Goal: Navigation & Orientation: Find specific page/section

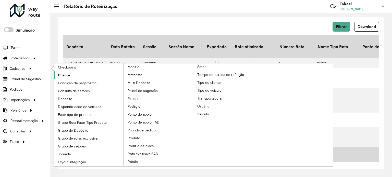
click at [59, 74] on span "Cliente" at bounding box center [64, 75] width 12 height 5
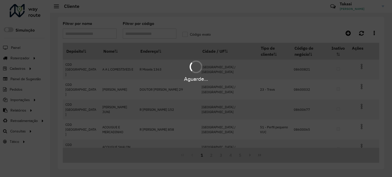
click at [150, 34] on div "Aguarde..." at bounding box center [196, 88] width 392 height 177
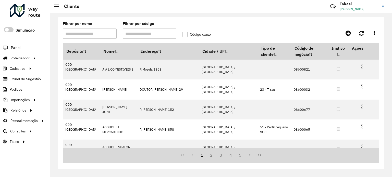
click at [146, 32] on input "Filtrar por código" at bounding box center [150, 34] width 54 height 10
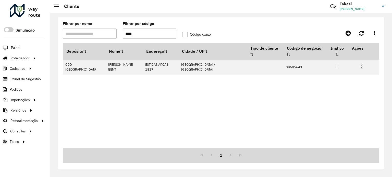
drag, startPoint x: 134, startPoint y: 35, endPoint x: 121, endPoint y: 32, distance: 13.4
click at [121, 32] on formly-field "Filtrar por código ****" at bounding box center [150, 32] width 60 height 21
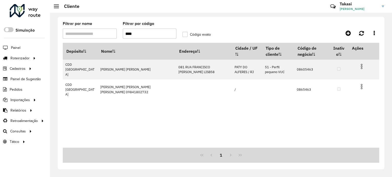
type input "****"
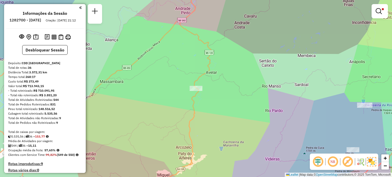
scroll to position [1103, 0]
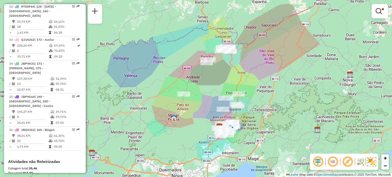
drag, startPoint x: 245, startPoint y: 87, endPoint x: 209, endPoint y: 105, distance: 40.4
click at [200, 89] on div "Limpar filtros Janela de atendimento Grade de atendimento Capacidade Transporta…" at bounding box center [196, 88] width 392 height 177
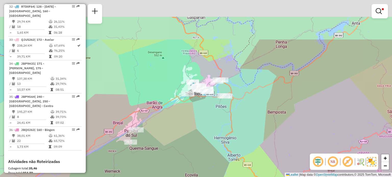
drag, startPoint x: 221, startPoint y: 44, endPoint x: 215, endPoint y: 102, distance: 57.5
click at [215, 102] on div "Rota 33 - Placa QJU5262 08605463 - [PERSON_NAME] Limpar filtros Janela de atend…" at bounding box center [196, 88] width 392 height 177
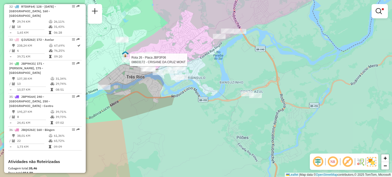
select select "**********"
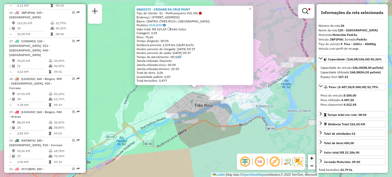
scroll to position [901, 0]
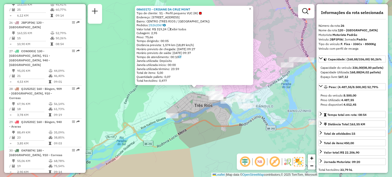
click at [203, 112] on div "08603172 - CRISANE DA CRUZ MONT Tipo de cliente: 51 - Perfil pequeno VUC (W) En…" at bounding box center [196, 88] width 392 height 177
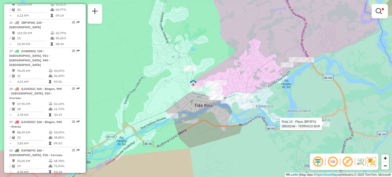
select select "**********"
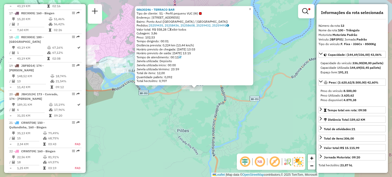
scroll to position [553, 0]
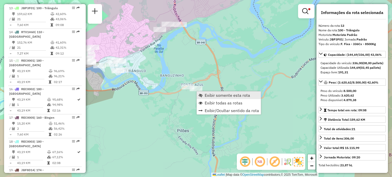
click at [207, 95] on span "Exibir somente esta rota" at bounding box center [227, 95] width 45 height 4
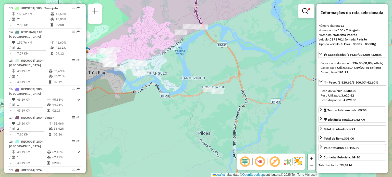
drag, startPoint x: 126, startPoint y: 95, endPoint x: 232, endPoint y: 96, distance: 105.7
click at [232, 96] on div "Limpar filtros Janela de atendimento Grade de atendimento Capacidade Transporta…" at bounding box center [196, 88] width 392 height 177
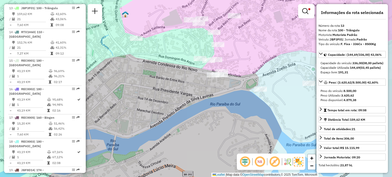
drag, startPoint x: 262, startPoint y: 41, endPoint x: 154, endPoint y: 36, distance: 108.3
click at [248, 62] on div "Limpar filtros Janela de atendimento Grade de atendimento Capacidade Transporta…" at bounding box center [196, 88] width 392 height 177
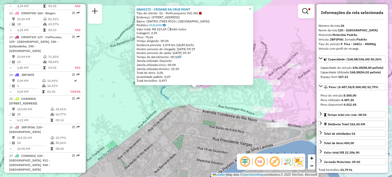
scroll to position [901, 0]
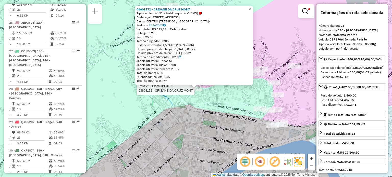
click at [182, 132] on div "Rota 26 - Placa JBP3F06 08603172 - [GEOGRAPHIC_DATA] MONT 08603172 - CRISANE DA…" at bounding box center [196, 88] width 392 height 177
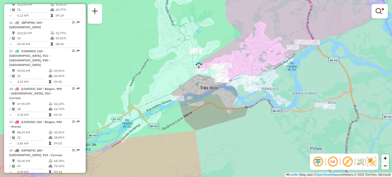
drag, startPoint x: 225, startPoint y: 92, endPoint x: 199, endPoint y: 82, distance: 28.1
click at [199, 82] on div "Limpar filtros Janela de atendimento Grade de atendimento Capacidade Transporta…" at bounding box center [196, 88] width 392 height 177
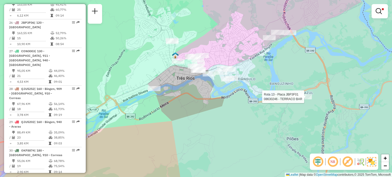
select select "**********"
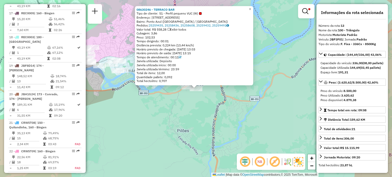
scroll to position [553, 0]
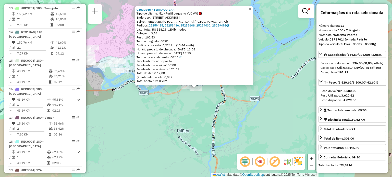
click at [275, 80] on div "08630246 - TERRACO BAR Tipo de cliente: 51 - Perfil pequeno VUC (W) Endereço: […" at bounding box center [196, 88] width 392 height 177
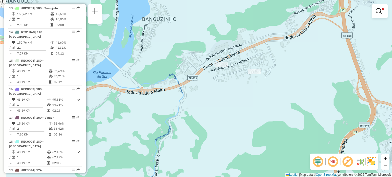
drag, startPoint x: 216, startPoint y: 66, endPoint x: 259, endPoint y: 81, distance: 45.8
click at [262, 81] on div "Limpar filtros Janela de atendimento Grade de atendimento Capacidade Transporta…" at bounding box center [196, 88] width 392 height 177
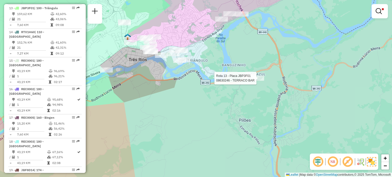
select select "**********"
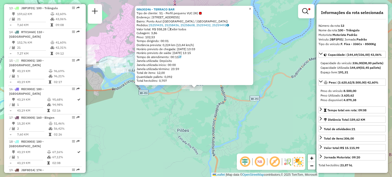
click at [251, 7] on span "×" at bounding box center [250, 9] width 2 height 4
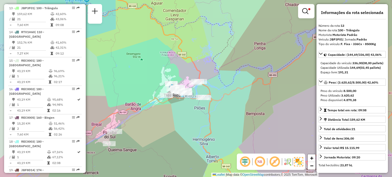
drag, startPoint x: 191, startPoint y: 112, endPoint x: 226, endPoint y: 88, distance: 42.1
click at [226, 89] on div "Limpar filtros Janela de atendimento Grade de atendimento Capacidade Transporta…" at bounding box center [196, 88] width 392 height 177
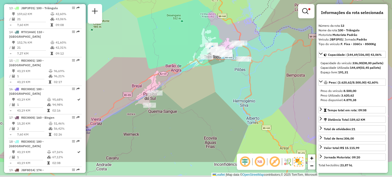
drag, startPoint x: 196, startPoint y: 112, endPoint x: 197, endPoint y: 94, distance: 18.4
click at [216, 91] on div "Limpar filtros Janela de atendimento Grade de atendimento Capacidade Transporta…" at bounding box center [196, 88] width 392 height 177
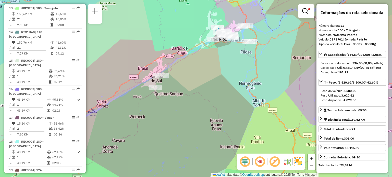
drag, startPoint x: 185, startPoint y: 95, endPoint x: 194, endPoint y: 75, distance: 22.1
click at [194, 75] on div "Limpar filtros Janela de atendimento Grade de atendimento Capacidade Transporta…" at bounding box center [196, 88] width 392 height 177
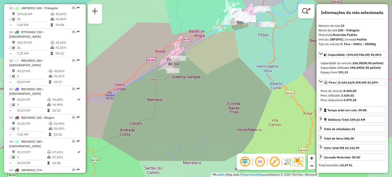
drag, startPoint x: 181, startPoint y: 74, endPoint x: 196, endPoint y: 59, distance: 21.3
click at [196, 59] on div "Limpar filtros Janela de atendimento Grade de atendimento Capacidade Transporta…" at bounding box center [196, 88] width 392 height 177
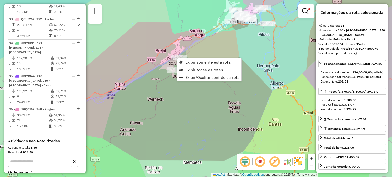
scroll to position [1153, 0]
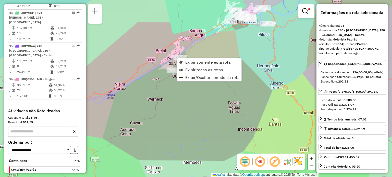
click at [226, 52] on div "Limpar filtros Janela de atendimento Grade de atendimento Capacidade Transporta…" at bounding box center [196, 88] width 392 height 177
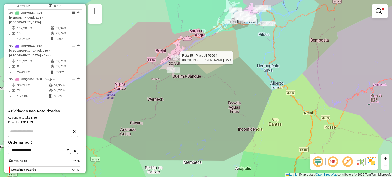
select select "**********"
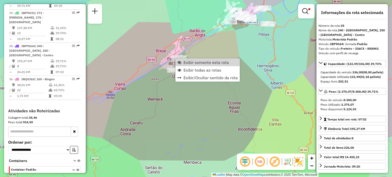
click at [200, 49] on div "Limpar filtros Janela de atendimento Grade de atendimento Capacidade Transporta…" at bounding box center [196, 88] width 392 height 177
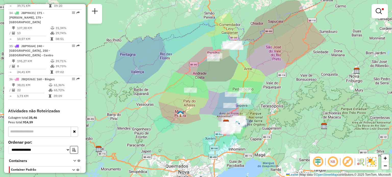
drag, startPoint x: 212, startPoint y: 80, endPoint x: 230, endPoint y: 64, distance: 24.0
click at [230, 64] on div "Limpar filtros Janela de atendimento Grade de atendimento Capacidade Transporta…" at bounding box center [196, 88] width 392 height 177
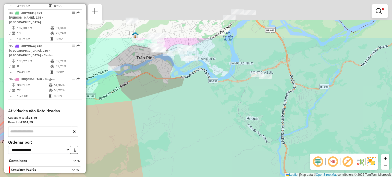
drag, startPoint x: 237, startPoint y: 47, endPoint x: 257, endPoint y: 110, distance: 66.6
click at [257, 110] on div "Limpar filtros Janela de atendimento Grade de atendimento Capacidade Transporta…" at bounding box center [196, 88] width 392 height 177
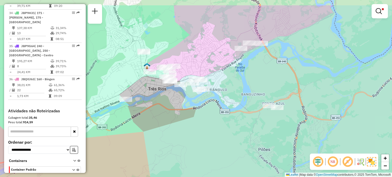
drag, startPoint x: 239, startPoint y: 46, endPoint x: 247, endPoint y: 69, distance: 24.3
click at [247, 69] on div "Limpar filtros Janela de atendimento Grade de atendimento Capacidade Transporta…" at bounding box center [196, 88] width 392 height 177
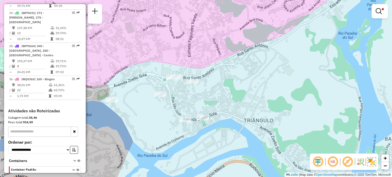
drag, startPoint x: 206, startPoint y: 88, endPoint x: 229, endPoint y: 69, distance: 29.2
click at [229, 69] on div "Limpar filtros Janela de atendimento Grade de atendimento Capacidade Transporta…" at bounding box center [196, 88] width 392 height 177
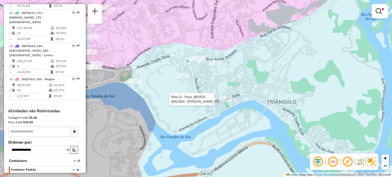
select select "**********"
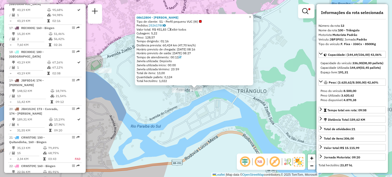
scroll to position [553, 0]
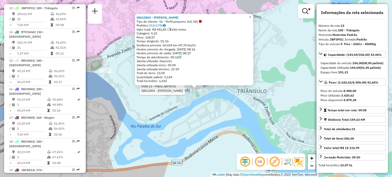
click at [212, 106] on div "Rota 13 - Placa JBP3F01 08612804 - WALTAIR F DE ALMEIDA 08612804 - WALTAIR F DE…" at bounding box center [196, 88] width 392 height 177
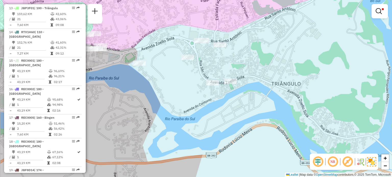
drag, startPoint x: 178, startPoint y: 73, endPoint x: 207, endPoint y: 67, distance: 30.3
click at [207, 67] on div "Limpar filtros Janela de atendimento Grade de atendimento Capacidade Transporta…" at bounding box center [196, 88] width 392 height 177
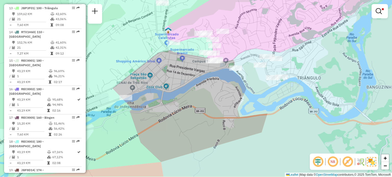
drag, startPoint x: 161, startPoint y: 115, endPoint x: 192, endPoint y: 84, distance: 44.0
click at [194, 84] on div "Limpar filtros Janela de atendimento Grade de atendimento Capacidade Transporta…" at bounding box center [196, 88] width 392 height 177
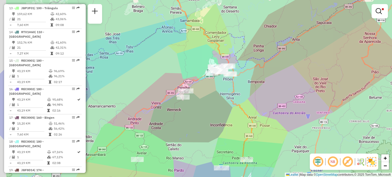
drag, startPoint x: 210, startPoint y: 94, endPoint x: 233, endPoint y: 52, distance: 47.1
click at [233, 52] on div "Limpar filtros Janela de atendimento Grade de atendimento Capacidade Transporta…" at bounding box center [196, 88] width 392 height 177
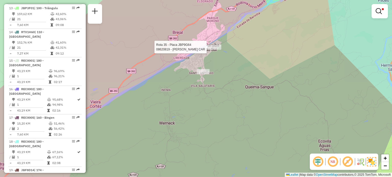
select select "**********"
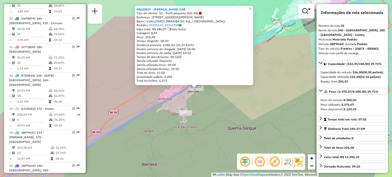
scroll to position [1153, 0]
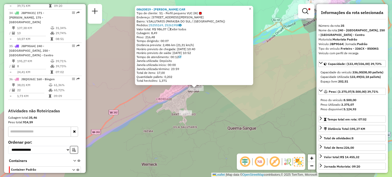
click at [219, 99] on div "08620819 - [PERSON_NAME] CAR Tipo de cliente: 51 - Perfil pequeno VUC (W) Ender…" at bounding box center [196, 88] width 392 height 177
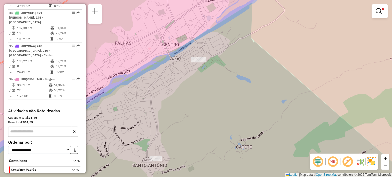
drag, startPoint x: 198, startPoint y: 94, endPoint x: 195, endPoint y: 65, distance: 28.7
click at [196, 66] on div "Limpar filtros Janela de atendimento Grade de atendimento Capacidade Transporta…" at bounding box center [196, 88] width 392 height 177
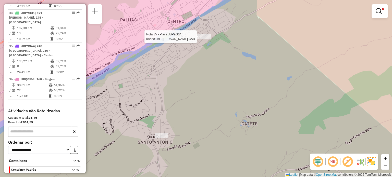
select select "**********"
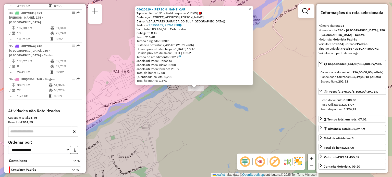
click at [191, 111] on div "08620819 - [PERSON_NAME] CAR Tipo de cliente: 51 - Perfil pequeno VUC (W) Ender…" at bounding box center [196, 88] width 392 height 177
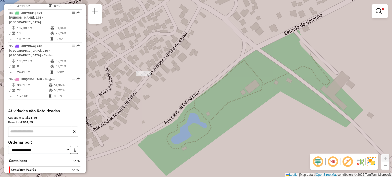
drag, startPoint x: 163, startPoint y: 91, endPoint x: 194, endPoint y: 76, distance: 34.2
click at [194, 76] on div "Limpar filtros Janela de atendimento Grade de atendimento Capacidade Transporta…" at bounding box center [196, 88] width 392 height 177
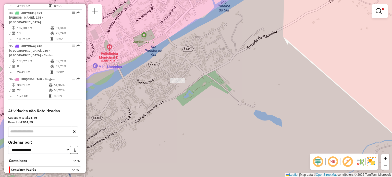
drag, startPoint x: 160, startPoint y: 94, endPoint x: 235, endPoint y: 45, distance: 90.5
click at [235, 45] on div "Limpar filtros Janela de atendimento Grade de atendimento Capacidade Transporta…" at bounding box center [196, 88] width 392 height 177
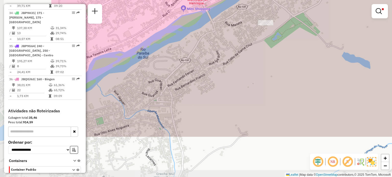
drag, startPoint x: 171, startPoint y: 89, endPoint x: 244, endPoint y: 52, distance: 81.4
click at [244, 52] on div "Limpar filtros Janela de atendimento Grade de atendimento Capacidade Transporta…" at bounding box center [196, 88] width 392 height 177
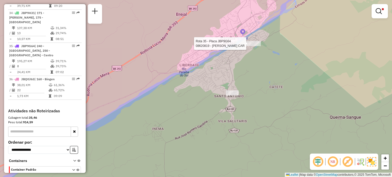
drag, startPoint x: 205, startPoint y: 82, endPoint x: 222, endPoint y: 64, distance: 24.7
click at [222, 64] on div "Rota 35 - Placa JBP9G64 08620819 - [PERSON_NAME] CAR Limpar filtros Janela de a…" at bounding box center [196, 88] width 392 height 177
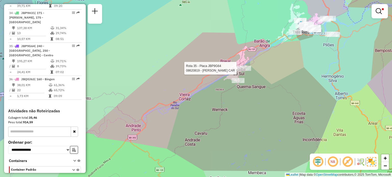
drag, startPoint x: 281, startPoint y: 80, endPoint x: 217, endPoint y: 78, distance: 64.1
click at [212, 78] on div "Rota 35 - Placa JBP9G64 08620819 - [PERSON_NAME] CAR Limpar filtros Janela de a…" at bounding box center [196, 88] width 392 height 177
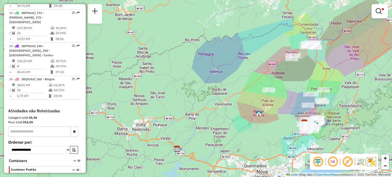
click at [355, 93] on div "Limpar filtros Janela de atendimento Grade de atendimento Capacidade Transporta…" at bounding box center [196, 88] width 392 height 177
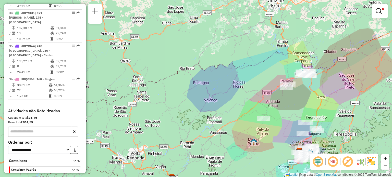
drag, startPoint x: 290, startPoint y: 97, endPoint x: 291, endPoint y: 68, distance: 29.1
click at [291, 68] on div "Limpar filtros Janela de atendimento Grade de atendimento Capacidade Transporta…" at bounding box center [196, 88] width 392 height 177
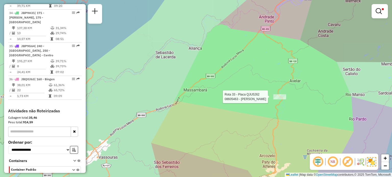
select select "**********"
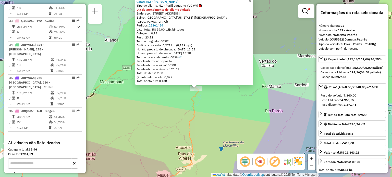
scroll to position [1101, 0]
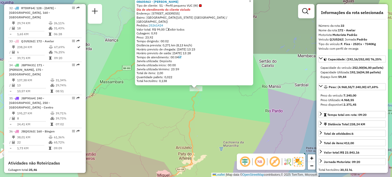
click at [212, 104] on div "08605463 - [PERSON_NAME] Tipo de cliente: 51 - Perfil pequeno VUC (W) Dia de at…" at bounding box center [196, 88] width 392 height 177
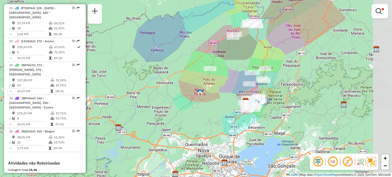
drag, startPoint x: 275, startPoint y: 99, endPoint x: 233, endPoint y: 76, distance: 47.7
click at [233, 76] on div "Limpar filtros Janela de atendimento Grade de atendimento Capacidade Transporta…" at bounding box center [196, 88] width 392 height 177
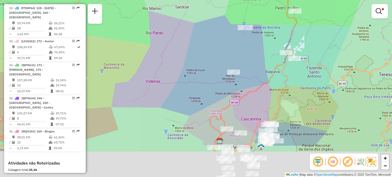
drag, startPoint x: 273, startPoint y: 76, endPoint x: 266, endPoint y: 47, distance: 29.2
click at [266, 53] on div "Limpar filtros Janela de atendimento Grade de atendimento Capacidade Transporta…" at bounding box center [196, 88] width 392 height 177
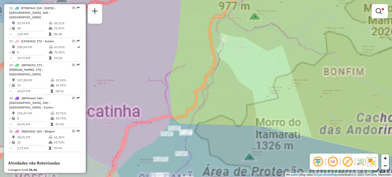
drag, startPoint x: 280, startPoint y: 99, endPoint x: 325, endPoint y: 47, distance: 68.4
click at [330, 43] on div "Limpar filtros Janela de atendimento Grade de atendimento Capacidade Transporta…" at bounding box center [196, 88] width 392 height 177
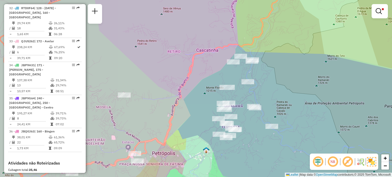
drag, startPoint x: 252, startPoint y: 91, endPoint x: 292, endPoint y: 49, distance: 57.6
click at [292, 49] on div "Limpar filtros Janela de atendimento Grade de atendimento Capacidade Transporta…" at bounding box center [196, 88] width 392 height 177
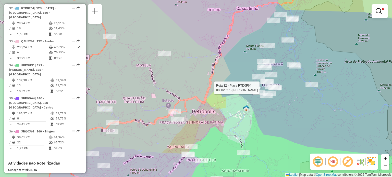
select select "**********"
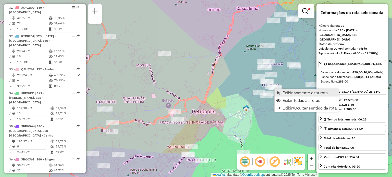
scroll to position [1068, 0]
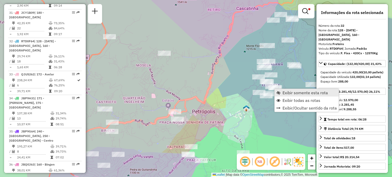
click at [279, 92] on span "Exibir somente esta rota" at bounding box center [278, 93] width 4 height 4
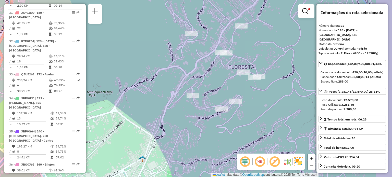
drag, startPoint x: 242, startPoint y: 62, endPoint x: 222, endPoint y: 65, distance: 20.2
click at [205, 75] on div "Limpar filtros Janela de atendimento Grade de atendimento Capacidade Transporta…" at bounding box center [196, 88] width 392 height 177
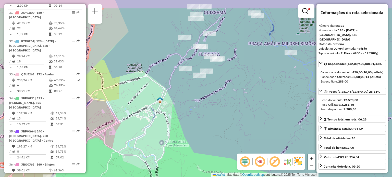
drag, startPoint x: 216, startPoint y: 87, endPoint x: 215, endPoint y: 106, distance: 18.9
click at [216, 106] on div "Limpar filtros Janela de atendimento Grade de atendimento Capacidade Transporta…" at bounding box center [196, 88] width 392 height 177
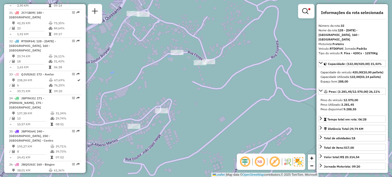
drag, startPoint x: 151, startPoint y: 92, endPoint x: 228, endPoint y: 52, distance: 86.8
click at [228, 52] on div "Limpar filtros Janela de atendimento Grade de atendimento Capacidade Transporta…" at bounding box center [196, 88] width 392 height 177
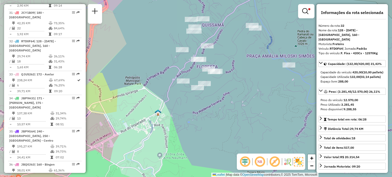
drag, startPoint x: 190, startPoint y: 101, endPoint x: 213, endPoint y: 64, distance: 44.0
click at [213, 64] on div "Rota 32 - Placa RTD0F64 08610576 - BAR [PERSON_NAME] Limpar filtros Janela de a…" at bounding box center [196, 88] width 392 height 177
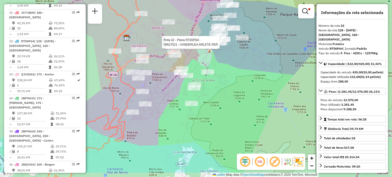
drag, startPoint x: 209, startPoint y: 79, endPoint x: 217, endPoint y: 57, distance: 23.7
click at [217, 57] on div "Rota 32 - Placa RTD0F64 08610576 - BAR [PERSON_NAME] Rota 32 - Placa RTD0F64 08…" at bounding box center [196, 88] width 392 height 177
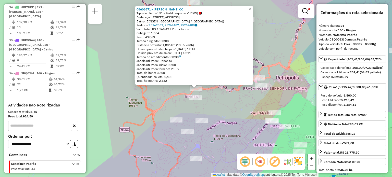
scroll to position [1171, 0]
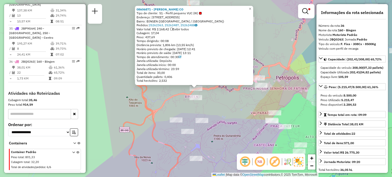
click at [155, 95] on div "08606871 - [PERSON_NAME] CO Tipo de cliente: 51 - Perfil pequeno VUC (W) Endere…" at bounding box center [196, 88] width 392 height 177
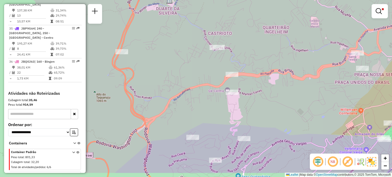
drag, startPoint x: 121, startPoint y: 96, endPoint x: 118, endPoint y: 64, distance: 31.5
click at [151, 74] on div "Limpar filtros Janela de atendimento Grade de atendimento Capacidade Transporta…" at bounding box center [196, 88] width 392 height 177
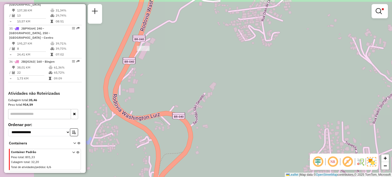
drag, startPoint x: 138, startPoint y: 58, endPoint x: 204, endPoint y: 71, distance: 67.7
click at [204, 71] on div "Limpar filtros Janela de atendimento Grade de atendimento Capacidade Transporta…" at bounding box center [196, 88] width 392 height 177
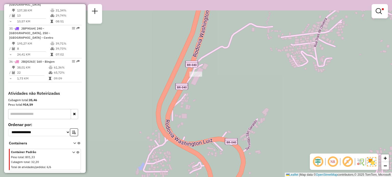
drag, startPoint x: 277, startPoint y: 67, endPoint x: 231, endPoint y: 82, distance: 48.4
click at [243, 83] on div "Limpar filtros Janela de atendimento Grade de atendimento Capacidade Transporta…" at bounding box center [196, 88] width 392 height 177
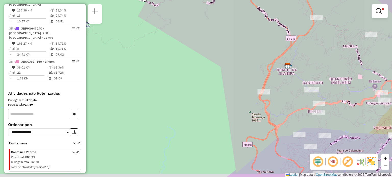
drag, startPoint x: 282, startPoint y: 94, endPoint x: 250, endPoint y: 68, distance: 41.6
click at [248, 68] on div "Limpar filtros Janela de atendimento Grade de atendimento Capacidade Transporta…" at bounding box center [196, 88] width 392 height 177
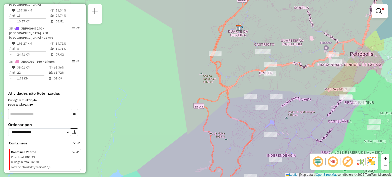
drag, startPoint x: 269, startPoint y: 94, endPoint x: 243, endPoint y: 80, distance: 28.8
click at [250, 78] on div "Limpar filtros Janela de atendimento Grade de atendimento Capacidade Transporta…" at bounding box center [196, 88] width 392 height 177
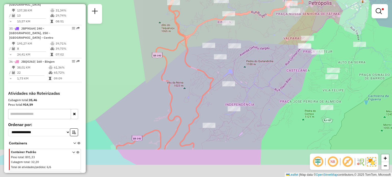
drag, startPoint x: 254, startPoint y: 95, endPoint x: 240, endPoint y: 77, distance: 22.9
click at [243, 81] on div "Limpar filtros Janela de atendimento Grade de atendimento Capacidade Transporta…" at bounding box center [196, 88] width 392 height 177
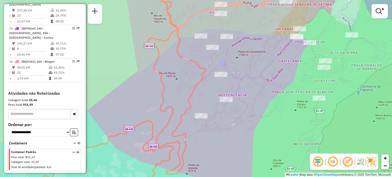
drag, startPoint x: 263, startPoint y: 108, endPoint x: 252, endPoint y: 85, distance: 25.2
click at [252, 85] on div "Limpar filtros Janela de atendimento Grade de atendimento Capacidade Transporta…" at bounding box center [196, 88] width 392 height 177
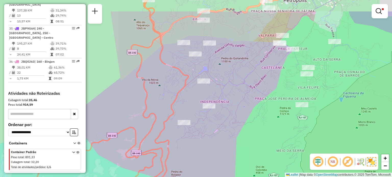
drag, startPoint x: 265, startPoint y: 50, endPoint x: 239, endPoint y: 92, distance: 49.8
click at [231, 102] on div "Limpar filtros Janela de atendimento Grade de atendimento Capacidade Transporta…" at bounding box center [196, 88] width 392 height 177
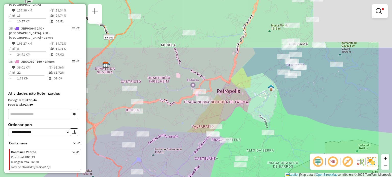
drag, startPoint x: 207, startPoint y: 75, endPoint x: 182, endPoint y: 110, distance: 43.1
click at [182, 110] on div "Limpar filtros Janela de atendimento Grade de atendimento Capacidade Transporta…" at bounding box center [196, 88] width 392 height 177
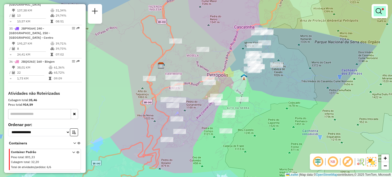
click at [379, 13] on em at bounding box center [379, 11] width 6 height 6
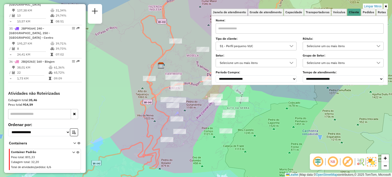
click at [292, 45] on icon at bounding box center [291, 46] width 4 height 4
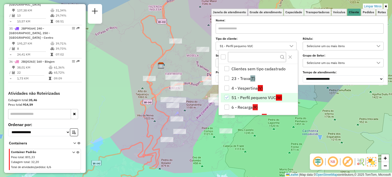
scroll to position [3, 18]
click at [290, 57] on icon "Close" at bounding box center [290, 57] width 4 height 4
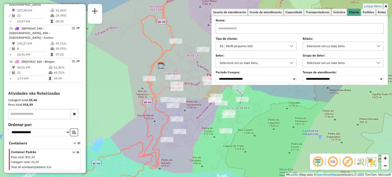
click at [291, 48] on div at bounding box center [292, 46] width 10 height 8
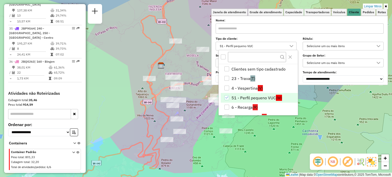
click at [225, 97] on div "51 - Perfil pequeno VUC" at bounding box center [226, 97] width 5 height 5
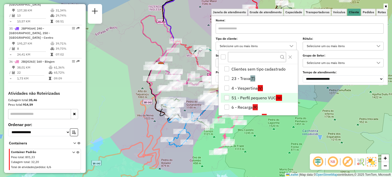
click at [315, 106] on div "Janela de atendimento Grade de atendimento Capacidade Transportadoras Veículos …" at bounding box center [196, 88] width 392 height 177
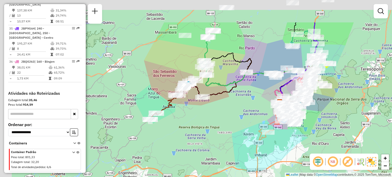
drag, startPoint x: 227, startPoint y: 78, endPoint x: 243, endPoint y: 111, distance: 36.7
click at [245, 111] on div "Janela de atendimento Grade de atendimento Capacidade Transportadoras Veículos …" at bounding box center [196, 88] width 392 height 177
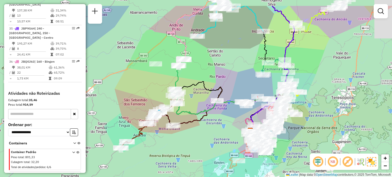
drag, startPoint x: 261, startPoint y: 47, endPoint x: 226, endPoint y: 70, distance: 42.1
click at [226, 70] on div "Janela de atendimento Grade de atendimento Capacidade Transportadoras Veículos …" at bounding box center [196, 88] width 392 height 177
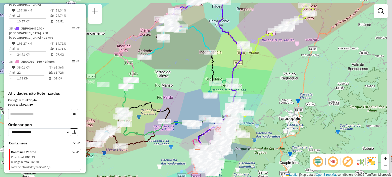
drag, startPoint x: 340, startPoint y: 47, endPoint x: 280, endPoint y: 72, distance: 64.2
click at [282, 72] on div "Janela de atendimento Grade de atendimento Capacidade Transportadoras Veículos …" at bounding box center [196, 88] width 392 height 177
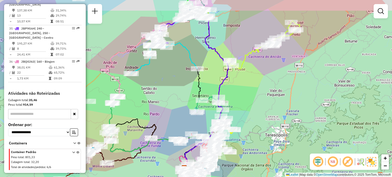
drag, startPoint x: 286, startPoint y: 46, endPoint x: 282, endPoint y: 51, distance: 6.7
click at [282, 51] on div "Janela de atendimento Grade de atendimento Capacidade Transportadoras Veículos …" at bounding box center [196, 88] width 392 height 177
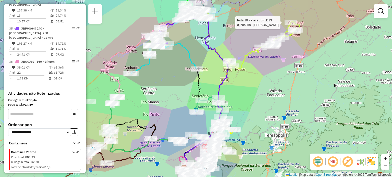
select select "**********"
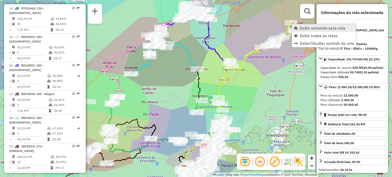
scroll to position [472, 0]
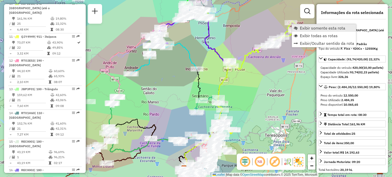
click at [300, 28] on span "Exibir somente esta rota" at bounding box center [322, 28] width 45 height 4
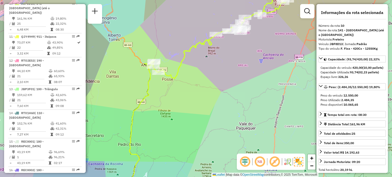
drag, startPoint x: 247, startPoint y: 46, endPoint x: 200, endPoint y: 81, distance: 58.3
click at [202, 79] on div "Janela de atendimento Grade de atendimento Capacidade Transportadoras Veículos …" at bounding box center [196, 88] width 392 height 177
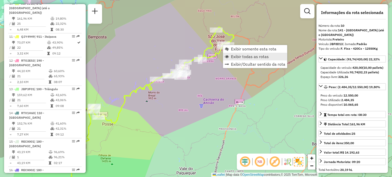
click at [234, 55] on span "Exibir todas as rotas" at bounding box center [250, 57] width 38 height 4
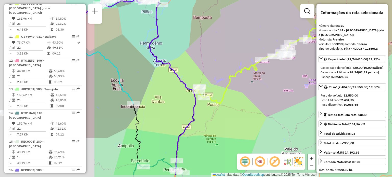
drag, startPoint x: 267, startPoint y: 94, endPoint x: 289, endPoint y: 87, distance: 22.4
click at [289, 87] on div "Janela de atendimento Grade de atendimento Capacidade Transportadoras Veículos …" at bounding box center [196, 88] width 392 height 177
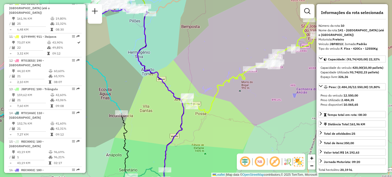
drag, startPoint x: 257, startPoint y: 93, endPoint x: 229, endPoint y: 125, distance: 42.7
click at [230, 125] on div "Janela de atendimento Grade de atendimento Capacidade Transportadoras Veículos …" at bounding box center [196, 88] width 392 height 177
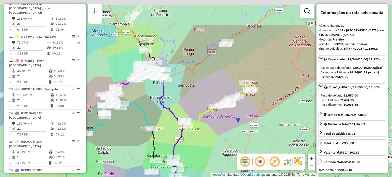
drag, startPoint x: 205, startPoint y: 67, endPoint x: 204, endPoint y: 84, distance: 17.6
click at [202, 100] on div "Janela de atendimento Grade de atendimento Capacidade Transportadoras Veículos …" at bounding box center [196, 88] width 392 height 177
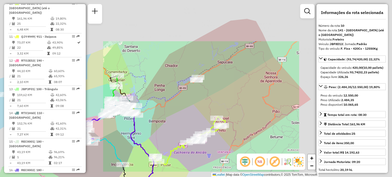
drag, startPoint x: 177, startPoint y: 98, endPoint x: 213, endPoint y: 29, distance: 77.7
click at [212, 30] on div "Janela de atendimento Grade de atendimento Capacidade Transportadoras Veículos …" at bounding box center [196, 88] width 392 height 177
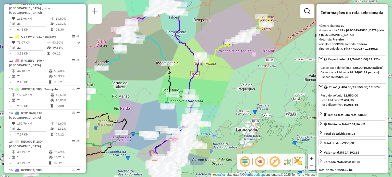
drag, startPoint x: 218, startPoint y: 97, endPoint x: 227, endPoint y: 66, distance: 32.3
click at [227, 66] on div "Janela de atendimento Grade de atendimento Capacidade Transportadoras Veículos …" at bounding box center [196, 88] width 392 height 177
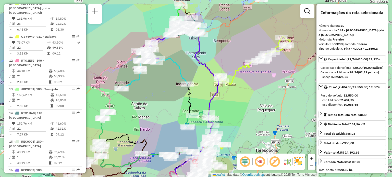
drag, startPoint x: 177, startPoint y: 46, endPoint x: 196, endPoint y: 68, distance: 29.0
click at [196, 68] on div "Janela de atendimento Grade de atendimento Capacidade Transportadoras Veículos …" at bounding box center [196, 88] width 392 height 177
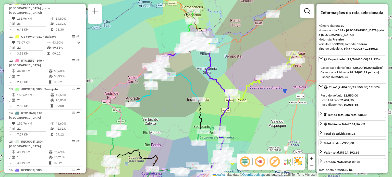
drag, startPoint x: 181, startPoint y: 55, endPoint x: 192, endPoint y: 70, distance: 19.0
click at [192, 70] on div "Janela de atendimento Grade de atendimento Capacidade Transportadoras Veículos …" at bounding box center [196, 88] width 392 height 177
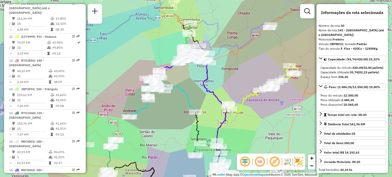
drag, startPoint x: 228, startPoint y: 60, endPoint x: 224, endPoint y: 74, distance: 13.7
click at [224, 74] on div "Janela de atendimento Grade de atendimento Capacidade Transportadoras Veículos …" at bounding box center [196, 88] width 392 height 177
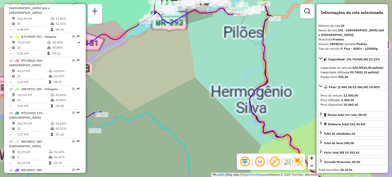
drag, startPoint x: 185, startPoint y: 81, endPoint x: 225, endPoint y: 38, distance: 58.7
click at [224, 40] on div "Janela de atendimento Grade de atendimento Capacidade Transportadoras Veículos …" at bounding box center [196, 88] width 392 height 177
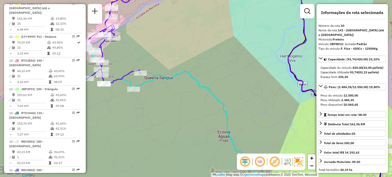
drag, startPoint x: 200, startPoint y: 60, endPoint x: 226, endPoint y: 38, distance: 34.0
click at [226, 38] on div "Janela de atendimento Grade de atendimento Capacidade Transportadoras Veículos …" at bounding box center [196, 88] width 392 height 177
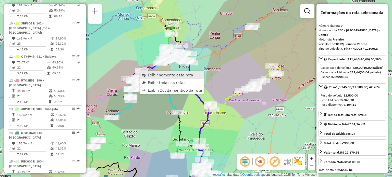
scroll to position [444, 0]
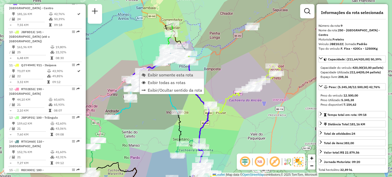
click at [149, 75] on span "Exibir somente esta rota" at bounding box center [170, 75] width 45 height 4
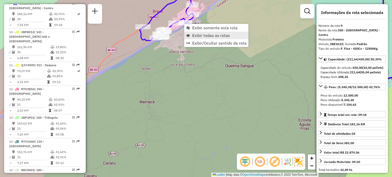
click at [197, 35] on span "Exibir todas as rotas" at bounding box center [211, 35] width 38 height 4
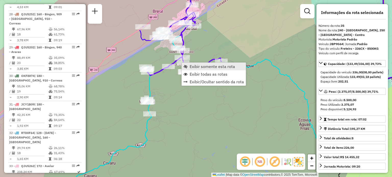
scroll to position [1153, 0]
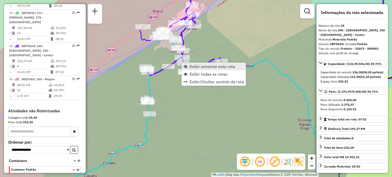
click at [188, 66] on link "Exibir somente esta rota" at bounding box center [214, 67] width 64 height 8
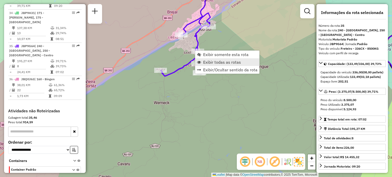
click at [215, 64] on span "Exibir todas as rotas" at bounding box center [222, 62] width 38 height 4
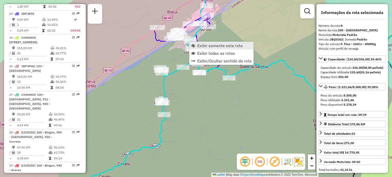
scroll to position [415, 0]
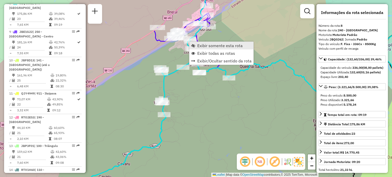
click at [199, 45] on span "Exibir somente esta rota" at bounding box center [219, 46] width 45 height 4
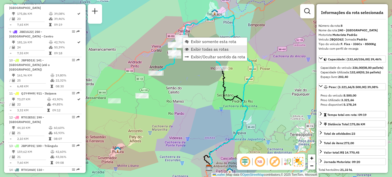
click at [192, 50] on span "Exibir todas as rotas" at bounding box center [210, 49] width 38 height 4
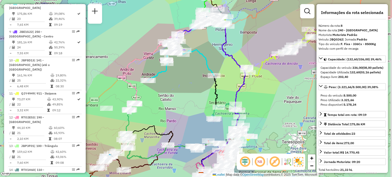
drag, startPoint x: 209, startPoint y: 30, endPoint x: 194, endPoint y: 42, distance: 18.9
click at [194, 42] on div "Janela de atendimento Grade de atendimento Capacidade Transportadoras Veículos …" at bounding box center [196, 88] width 392 height 177
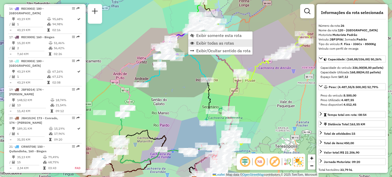
scroll to position [901, 0]
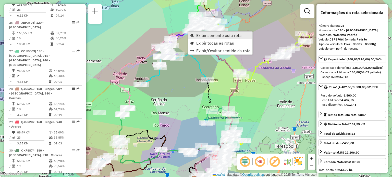
click at [201, 35] on span "Exibir somente esta rota" at bounding box center [218, 35] width 45 height 4
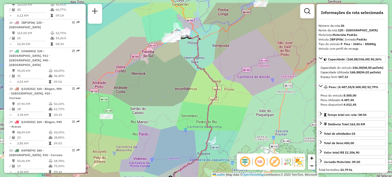
drag, startPoint x: 172, startPoint y: 31, endPoint x: 167, endPoint y: 55, distance: 24.8
click at [167, 55] on div "Janela de atendimento Grade de atendimento Capacidade Transportadoras Veículos …" at bounding box center [196, 88] width 392 height 177
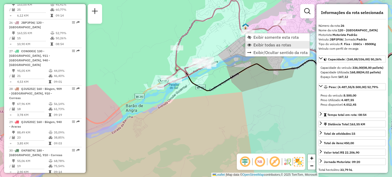
click at [263, 44] on span "Exibir todas as rotas" at bounding box center [272, 45] width 38 height 4
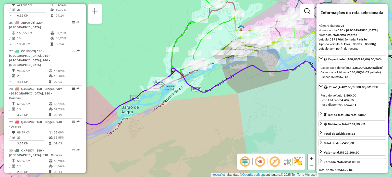
drag, startPoint x: 257, startPoint y: 56, endPoint x: 253, endPoint y: 57, distance: 4.4
click at [253, 57] on div "Rota 3 - Placa CON0008 08613891 - QUIOSQUE BEIRA RIO LTDA Janela de atendimento…" at bounding box center [196, 88] width 392 height 177
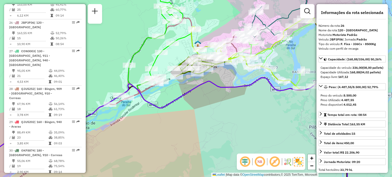
drag, startPoint x: 271, startPoint y: 69, endPoint x: 237, endPoint y: 66, distance: 34.6
click at [234, 83] on div "Janela de atendimento Grade de atendimento Capacidade Transportadoras Veículos …" at bounding box center [196, 88] width 392 height 177
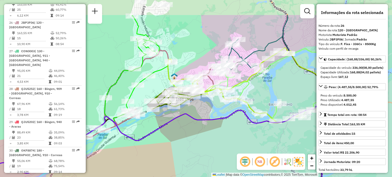
drag, startPoint x: 218, startPoint y: 17, endPoint x: 188, endPoint y: 57, distance: 49.5
click at [189, 58] on div "Janela de atendimento Grade de atendimento Capacidade Transportadoras Veículos …" at bounding box center [196, 88] width 392 height 177
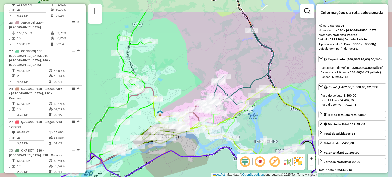
drag, startPoint x: 189, startPoint y: 51, endPoint x: 180, endPoint y: 81, distance: 31.5
click at [180, 81] on div "Janela de atendimento Grade de atendimento Capacidade Transportadoras Veículos …" at bounding box center [196, 88] width 392 height 177
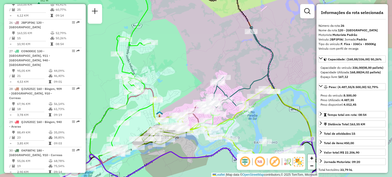
click at [180, 97] on div "Janela de atendimento Grade de atendimento Capacidade Transportadoras Veículos …" at bounding box center [196, 88] width 392 height 177
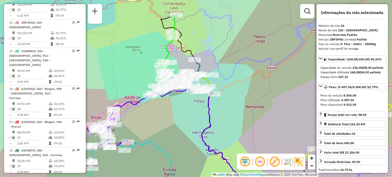
drag, startPoint x: 175, startPoint y: 67, endPoint x: 185, endPoint y: 48, distance: 20.9
click at [185, 53] on icon at bounding box center [203, 98] width 85 height 167
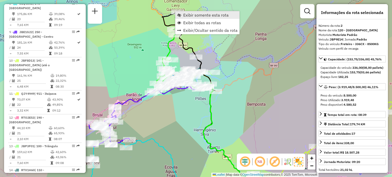
scroll to position [253, 0]
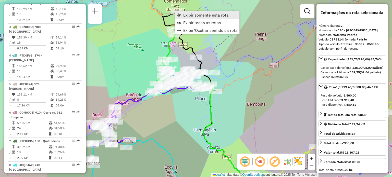
click at [191, 17] on span "Exibir somente esta rota" at bounding box center [205, 15] width 45 height 4
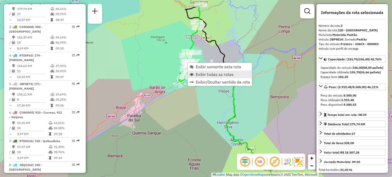
click at [205, 72] on span "Exibir todas as rotas" at bounding box center [215, 74] width 38 height 4
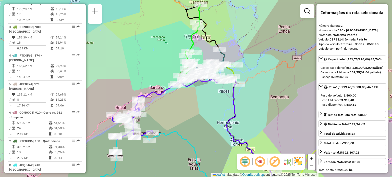
drag, startPoint x: 212, startPoint y: 92, endPoint x: 189, endPoint y: 73, distance: 29.5
click at [189, 73] on div "Janela de atendimento Grade de atendimento Capacidade Transportadoras Veículos …" at bounding box center [196, 88] width 392 height 177
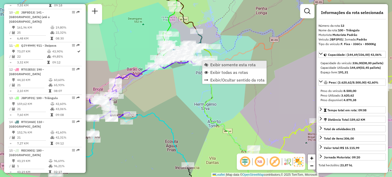
scroll to position [553, 0]
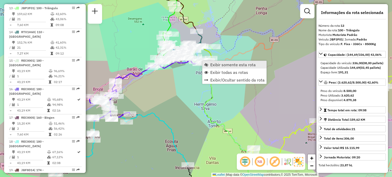
click at [223, 66] on span "Exibir somente esta rota" at bounding box center [232, 65] width 45 height 4
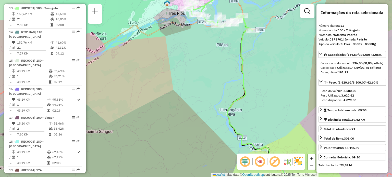
drag, startPoint x: 199, startPoint y: 41, endPoint x: 187, endPoint y: 71, distance: 32.3
click at [188, 70] on div "Janela de atendimento Grade de atendimento Capacidade Transportadoras Veículos …" at bounding box center [196, 88] width 392 height 177
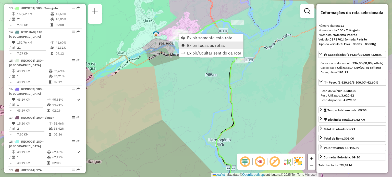
click at [193, 43] on span "Exibir todas as rotas" at bounding box center [206, 45] width 38 height 4
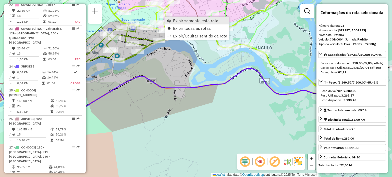
scroll to position [868, 0]
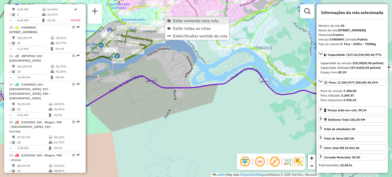
click at [182, 22] on span "Exibir somente esta rota" at bounding box center [195, 21] width 45 height 4
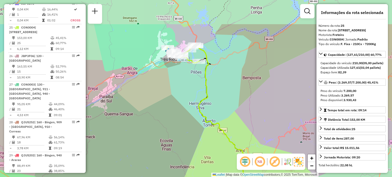
drag, startPoint x: 188, startPoint y: 29, endPoint x: 177, endPoint y: 65, distance: 37.2
click at [176, 73] on div "Janela de atendimento Grade de atendimento Capacidade Transportadoras Veículos …" at bounding box center [196, 88] width 392 height 177
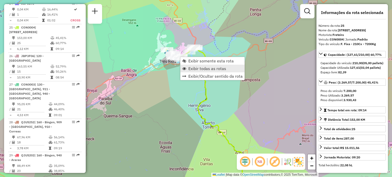
drag, startPoint x: 193, startPoint y: 68, endPoint x: 188, endPoint y: 69, distance: 4.7
click at [193, 68] on span "Exibir todas as rotas" at bounding box center [207, 69] width 38 height 4
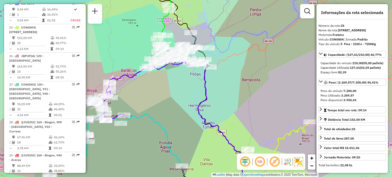
drag, startPoint x: 169, startPoint y: 82, endPoint x: 100, endPoint y: 42, distance: 80.4
click at [100, 42] on div "Janela de atendimento Grade de atendimento Capacidade Transportadoras Veículos …" at bounding box center [196, 88] width 392 height 177
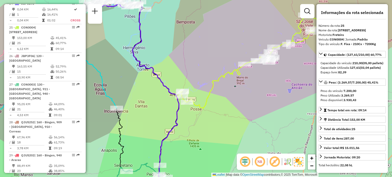
drag, startPoint x: 162, startPoint y: 56, endPoint x: 162, endPoint y: 42, distance: 14.0
click at [162, 43] on div "Janela de atendimento Grade de atendimento Capacidade Transportadoras Veículos …" at bounding box center [196, 88] width 392 height 177
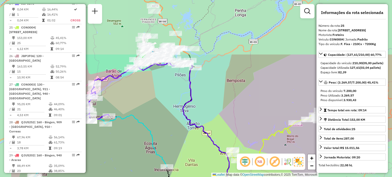
drag, startPoint x: 159, startPoint y: 59, endPoint x: 200, endPoint y: 114, distance: 68.1
click at [209, 140] on icon at bounding box center [150, 164] width 158 height 208
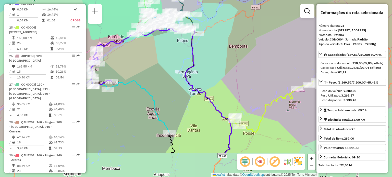
drag, startPoint x: 172, startPoint y: 87, endPoint x: 176, endPoint y: 64, distance: 23.8
click at [172, 61] on div "Janela de atendimento Grade de atendimento Capacidade Transportadoras Veículos …" at bounding box center [196, 88] width 392 height 177
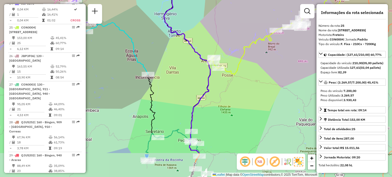
drag, startPoint x: 172, startPoint y: 86, endPoint x: 175, endPoint y: 93, distance: 8.2
click at [164, 60] on div "Janela de atendimento Grade de atendimento Capacidade Transportadoras Veículos …" at bounding box center [196, 88] width 392 height 177
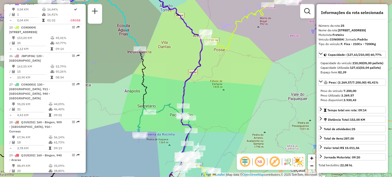
drag, startPoint x: 168, startPoint y: 89, endPoint x: 168, endPoint y: 44, distance: 45.4
click at [168, 46] on div "Janela de atendimento Grade de atendimento Capacidade Transportadoras Veículos …" at bounding box center [196, 88] width 392 height 177
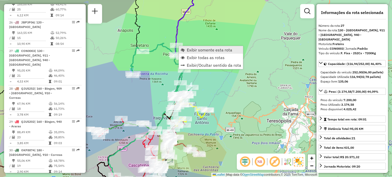
scroll to position [930, 0]
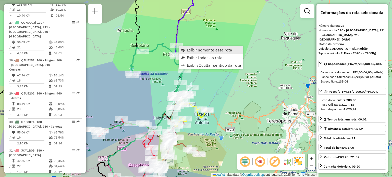
click at [187, 51] on span "Exibir somente esta rota" at bounding box center [209, 50] width 45 height 4
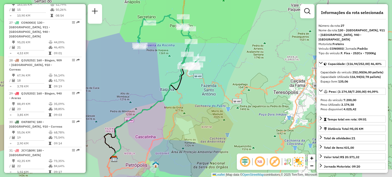
click at [169, 55] on div "Janela de atendimento Grade de atendimento Capacidade Transportadoras Veículos …" at bounding box center [196, 88] width 392 height 177
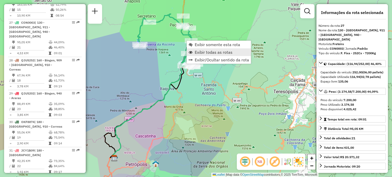
click at [194, 51] on link "Exibir todas as rotas" at bounding box center [219, 52] width 64 height 8
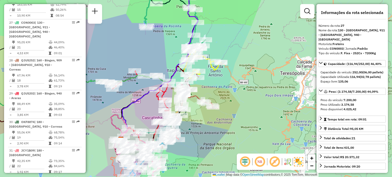
drag, startPoint x: 218, startPoint y: 71, endPoint x: 227, endPoint y: 50, distance: 22.5
click at [227, 50] on div "Janela de atendimento Grade de atendimento Capacidade Transportadoras Veículos …" at bounding box center [196, 88] width 392 height 177
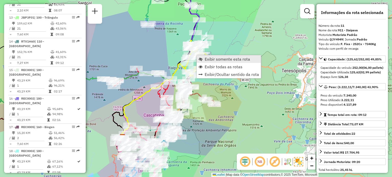
scroll to position [501, 0]
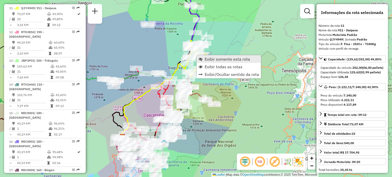
click at [207, 58] on span "Exibir somente esta rota" at bounding box center [227, 59] width 45 height 4
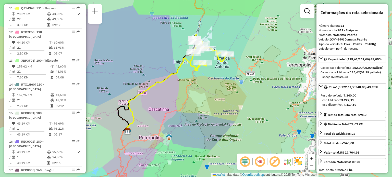
drag, startPoint x: 252, startPoint y: 95, endPoint x: 223, endPoint y: 87, distance: 29.9
click at [223, 87] on div "Janela de atendimento Grade de atendimento Capacidade Transportadoras Veículos …" at bounding box center [196, 88] width 392 height 177
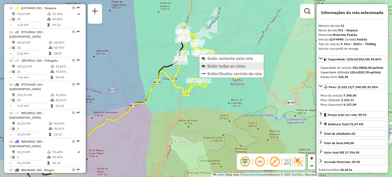
click at [215, 69] on link "Exibir todas as rotas" at bounding box center [232, 66] width 64 height 8
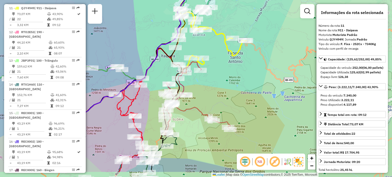
drag, startPoint x: 217, startPoint y: 72, endPoint x: 213, endPoint y: 56, distance: 16.6
click at [214, 60] on div "Janela de atendimento Grade de atendimento Capacidade Transportadoras Veículos …" at bounding box center [196, 88] width 392 height 177
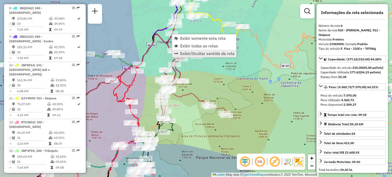
scroll to position [362, 0]
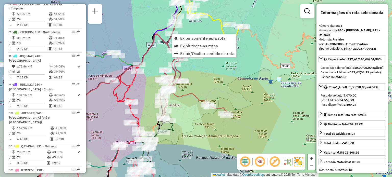
click at [224, 84] on div "Janela de atendimento Grade de atendimento Capacidade Transportadoras Veículos …" at bounding box center [196, 88] width 392 height 177
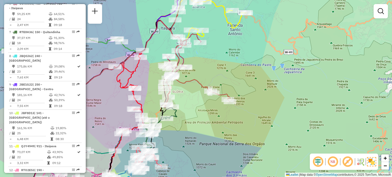
drag, startPoint x: 214, startPoint y: 78, endPoint x: 215, endPoint y: 60, distance: 17.9
click at [219, 56] on div "Janela de atendimento Grade de atendimento Capacidade Transportadoras Veículos …" at bounding box center [196, 88] width 392 height 177
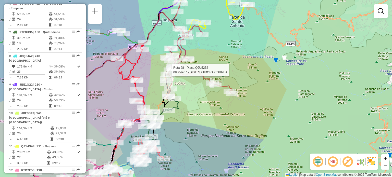
select select "**********"
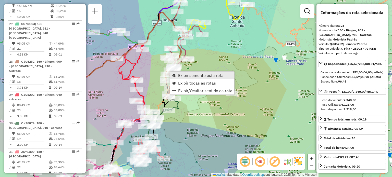
scroll to position [958, 0]
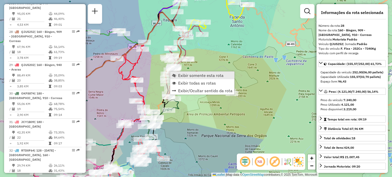
click at [177, 76] on link "Exibir somente esta rota" at bounding box center [202, 76] width 64 height 8
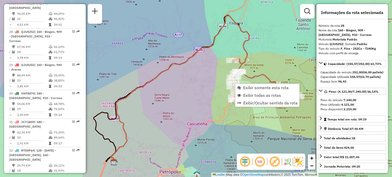
click at [194, 86] on div "Janela de atendimento Grade de atendimento Capacidade Transportadoras Veículos …" at bounding box center [196, 88] width 392 height 177
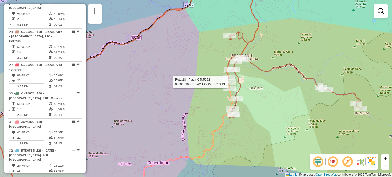
select select "**********"
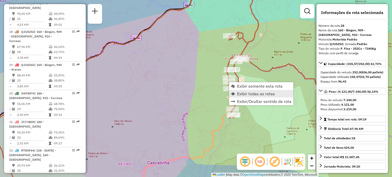
click at [241, 95] on span "Exibir todas as rotas" at bounding box center [256, 94] width 38 height 4
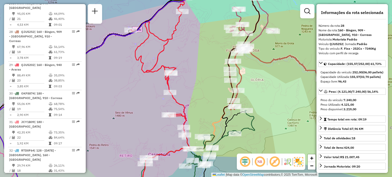
drag, startPoint x: 213, startPoint y: 92, endPoint x: 209, endPoint y: 62, distance: 29.9
click at [209, 62] on div "Janela de atendimento Grade de atendimento Capacidade Transportadoras Veículos …" at bounding box center [196, 88] width 392 height 177
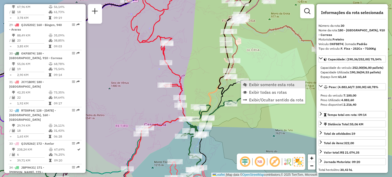
scroll to position [1015, 0]
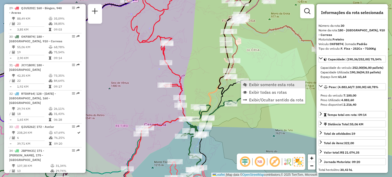
click at [247, 84] on link "Exibir somente esta rota" at bounding box center [273, 85] width 64 height 8
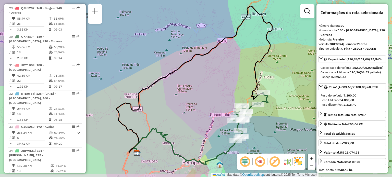
drag, startPoint x: 235, startPoint y: 94, endPoint x: 227, endPoint y: 78, distance: 17.6
click at [227, 78] on div "Janela de atendimento Grade de atendimento Capacidade Transportadoras Veículos …" at bounding box center [196, 88] width 392 height 177
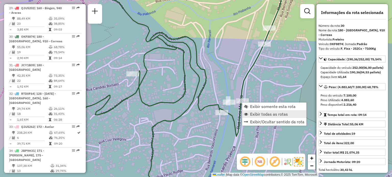
click at [259, 113] on span "Exibir todas as rotas" at bounding box center [269, 114] width 38 height 4
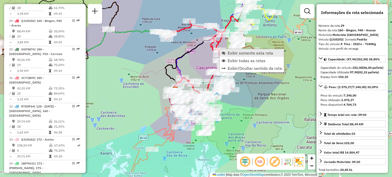
scroll to position [987, 0]
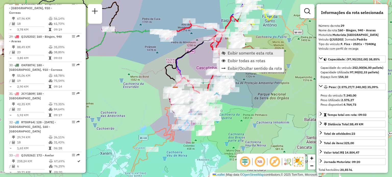
click at [228, 53] on span "Exibir somente esta rota" at bounding box center [250, 53] width 45 height 4
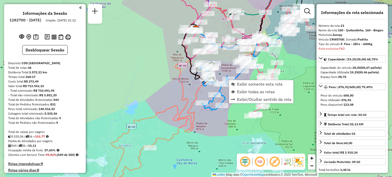
select select "**********"
click at [236, 83] on link "Exibir somente esta rota" at bounding box center [261, 84] width 64 height 8
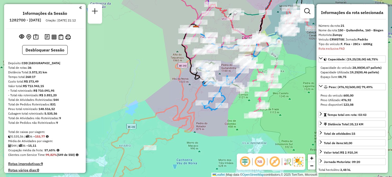
scroll to position [754, 0]
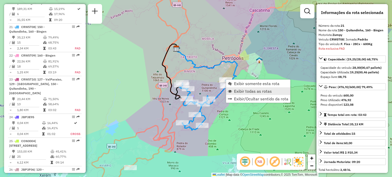
click at [237, 90] on span "Exibir todas as rotas" at bounding box center [253, 91] width 38 height 4
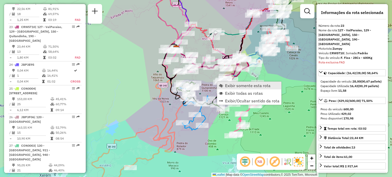
scroll to position [807, 0]
click at [226, 84] on span "Exibir somente esta rota" at bounding box center [247, 86] width 45 height 4
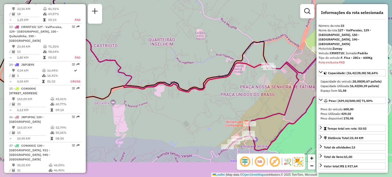
drag, startPoint x: 264, startPoint y: 114, endPoint x: 223, endPoint y: 70, distance: 60.7
click at [223, 69] on div "Janela de atendimento Grade de atendimento Capacidade Transportadoras Veículos …" at bounding box center [196, 88] width 392 height 177
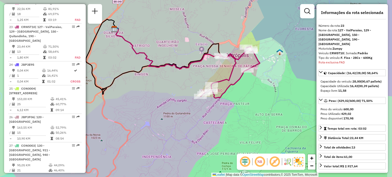
drag, startPoint x: 230, startPoint y: 78, endPoint x: 212, endPoint y: 75, distance: 17.9
click at [208, 75] on div "Janela de atendimento Grade de atendimento Capacidade Transportadoras Veículos …" at bounding box center [196, 88] width 392 height 177
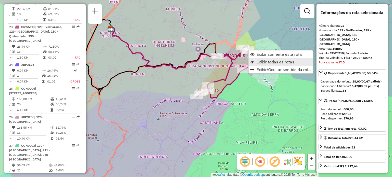
click at [258, 63] on span "Exibir todas as rotas" at bounding box center [276, 62] width 38 height 4
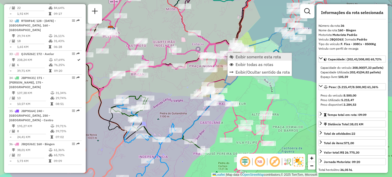
scroll to position [1171, 0]
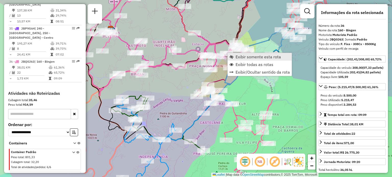
click at [238, 58] on span "Exibir somente esta rota" at bounding box center [258, 57] width 45 height 4
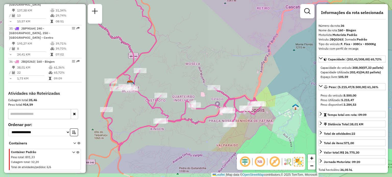
drag, startPoint x: 216, startPoint y: 64, endPoint x: 208, endPoint y: 50, distance: 16.7
click at [208, 50] on div "Janela de atendimento Grade de atendimento Capacidade Transportadoras Veículos …" at bounding box center [196, 88] width 392 height 177
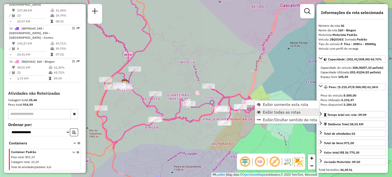
click at [267, 110] on span "Exibir todas as rotas" at bounding box center [282, 112] width 38 height 4
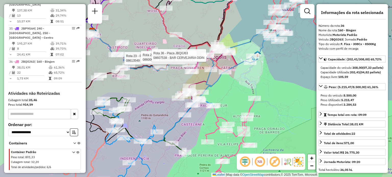
drag, startPoint x: 224, startPoint y: 89, endPoint x: 217, endPoint y: 77, distance: 14.5
click at [217, 77] on div "Rota 23 - Placa CRW5T10 08613549 - 61.361.376 HEITOR SILVA CARNEIRO Rota 23 - P…" at bounding box center [196, 88] width 392 height 177
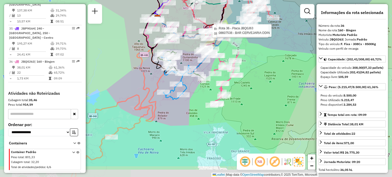
drag, startPoint x: 163, startPoint y: 85, endPoint x: 183, endPoint y: 60, distance: 31.9
click at [183, 60] on div "Rota 23 - Placa CRW5T10 08600007 - LANCHONETE PIPO S LT Rota 36 - Placa JBQ0J63…" at bounding box center [196, 88] width 392 height 177
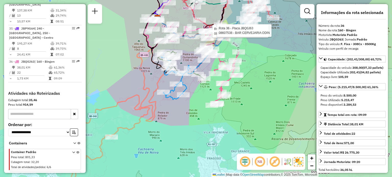
drag, startPoint x: 142, startPoint y: 84, endPoint x: 133, endPoint y: 113, distance: 30.4
click at [133, 113] on div "Rota 23 - Placa CRW5T10 08600007 - LANCHONETE PIPO S LT Rota 36 - Placa JBQ0J63…" at bounding box center [196, 88] width 392 height 177
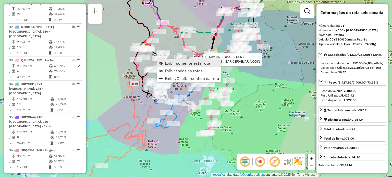
scroll to position [1044, 0]
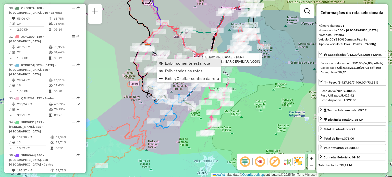
click at [170, 65] on span "Exibir somente esta rota" at bounding box center [187, 63] width 45 height 4
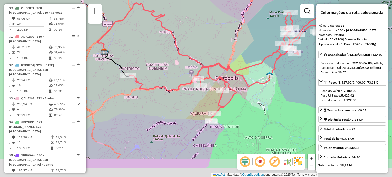
drag, startPoint x: 158, startPoint y: 88, endPoint x: 177, endPoint y: 61, distance: 33.0
click at [177, 61] on div "Janela de atendimento Grade de atendimento Capacidade Transportadoras Veículos …" at bounding box center [196, 88] width 392 height 177
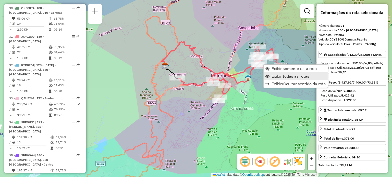
click at [275, 76] on span "Exibir todas as rotas" at bounding box center [291, 76] width 38 height 4
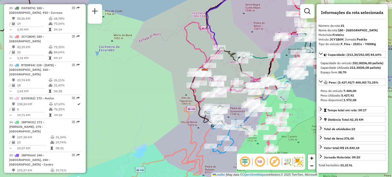
drag, startPoint x: 275, startPoint y: 99, endPoint x: 314, endPoint y: 104, distance: 39.7
click at [314, 104] on div "Janela de atendimento Grade de atendimento Capacidade Transportadoras Veículos …" at bounding box center [196, 88] width 392 height 177
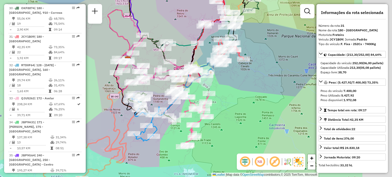
drag, startPoint x: 289, startPoint y: 99, endPoint x: 211, endPoint y: 81, distance: 79.3
click at [211, 86] on div "Janela de atendimento Grade de atendimento Capacidade Transportadoras Veículos …" at bounding box center [196, 88] width 392 height 177
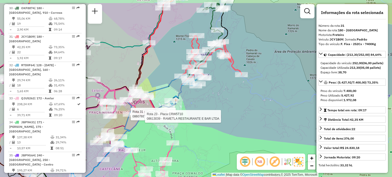
drag, startPoint x: 261, startPoint y: 81, endPoint x: 221, endPoint y: 103, distance: 45.9
click at [223, 103] on div "Rota 31 - Placa JCY1B09 08607697 - O VELHO BARAO Rota 23 - Placa CRW5T10 086130…" at bounding box center [196, 88] width 392 height 177
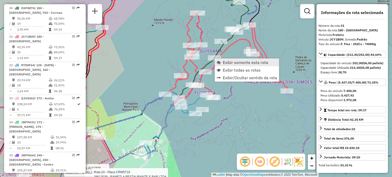
click at [221, 63] on link "Exibir somente esta rota" at bounding box center [247, 63] width 64 height 8
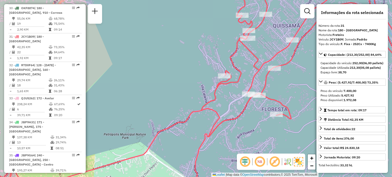
drag, startPoint x: 306, startPoint y: 82, endPoint x: 238, endPoint y: 67, distance: 69.4
click at [239, 67] on div "Rota 31 - Placa JCY1B09 08607697 - O VELHO BARAO Janela de atendimento Grade de…" at bounding box center [196, 88] width 392 height 177
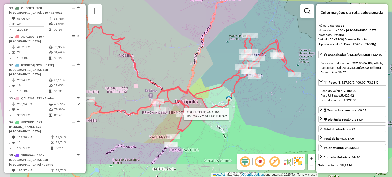
drag, startPoint x: 253, startPoint y: 112, endPoint x: 251, endPoint y: 82, distance: 30.2
click at [269, 70] on div "Rota 31 - Placa JCY1B09 08607697 - O VELHO BARAO Janela de atendimento Grade de…" at bounding box center [196, 88] width 392 height 177
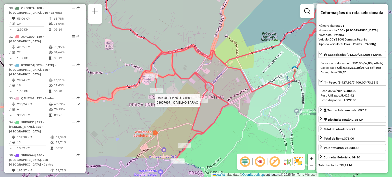
click at [225, 73] on div "Rota 31 - Placa JCY1B09 08607697 - O VELHO BARAO Janela de atendimento Grade de…" at bounding box center [196, 88] width 392 height 177
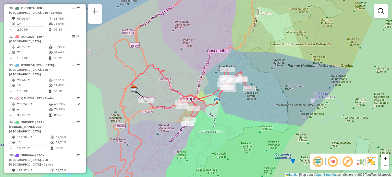
select select "**********"
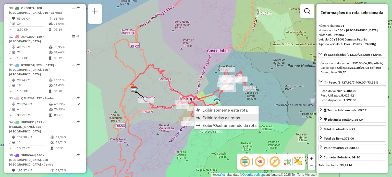
click at [208, 117] on span "Exibir todas as rotas" at bounding box center [221, 118] width 38 height 4
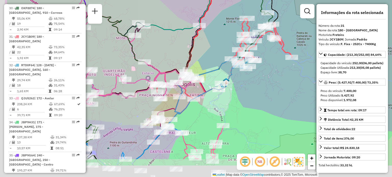
click at [225, 74] on div "Janela de atendimento Grade de atendimento Capacidade Transportadoras Veículos …" at bounding box center [196, 88] width 392 height 177
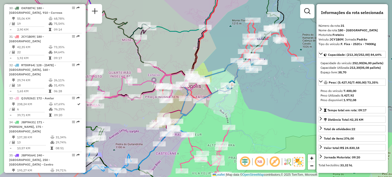
drag, startPoint x: 144, startPoint y: 71, endPoint x: 181, endPoint y: 71, distance: 36.2
click at [184, 71] on div "Janela de atendimento Grade de atendimento Capacidade Transportadoras Veículos …" at bounding box center [196, 88] width 392 height 177
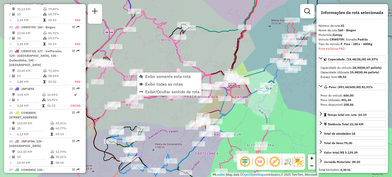
scroll to position [783, 0]
click at [164, 61] on div "Janela de atendimento Grade de atendimento Capacidade Transportadoras Veículos …" at bounding box center [196, 88] width 392 height 177
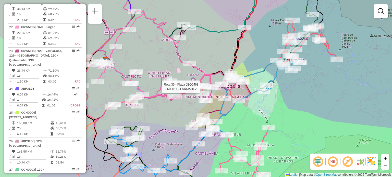
select select "**********"
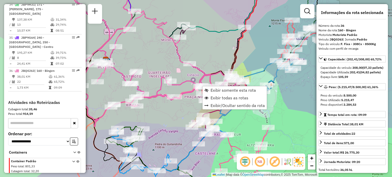
scroll to position [1171, 0]
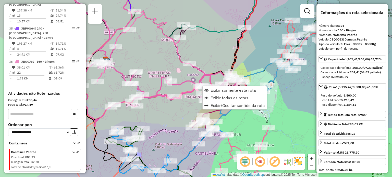
click at [219, 56] on div "Janela de atendimento Grade de atendimento Capacidade Transportadoras Veículos …" at bounding box center [196, 88] width 392 height 177
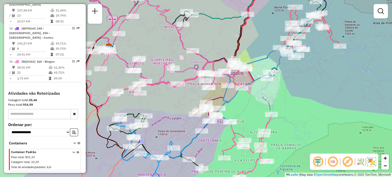
drag, startPoint x: 155, startPoint y: 134, endPoint x: 163, endPoint y: 96, distance: 38.5
click at [163, 96] on div "Janela de atendimento Grade de atendimento Capacidade Transportadoras Veículos …" at bounding box center [196, 88] width 392 height 177
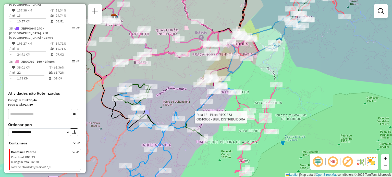
select select "**********"
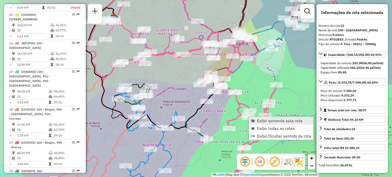
scroll to position [525, 0]
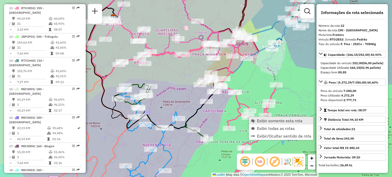
click at [258, 120] on span "Exibir somente esta rota" at bounding box center [279, 121] width 45 height 4
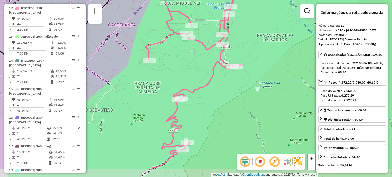
drag, startPoint x: 235, startPoint y: 118, endPoint x: 246, endPoint y: 83, distance: 36.2
click at [246, 84] on div "Janela de atendimento Grade de atendimento Capacidade Transportadoras Veículos …" at bounding box center [196, 88] width 392 height 177
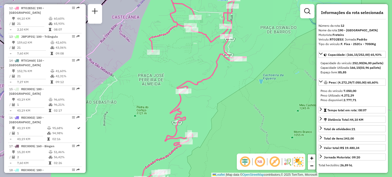
click at [238, 68] on div "Janela de atendimento Grade de atendimento Capacidade Transportadoras Veículos …" at bounding box center [196, 88] width 392 height 177
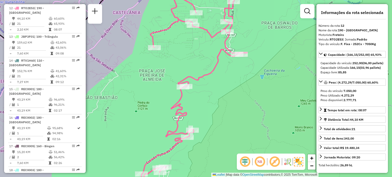
drag, startPoint x: 232, startPoint y: 115, endPoint x: 234, endPoint y: 71, distance: 44.7
click at [234, 71] on div "Janela de atendimento Grade de atendimento Capacidade Transportadoras Veículos …" at bounding box center [196, 88] width 392 height 177
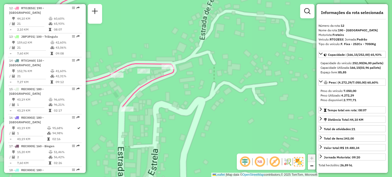
drag, startPoint x: 179, startPoint y: 121, endPoint x: 235, endPoint y: 111, distance: 56.2
click at [234, 111] on div "Janela de atendimento Grade de atendimento Capacidade Transportadoras Veículos …" at bounding box center [196, 88] width 392 height 177
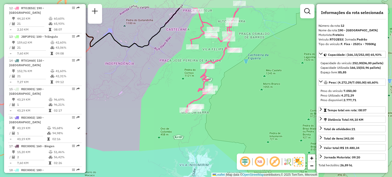
drag, startPoint x: 243, startPoint y: 51, endPoint x: 208, endPoint y: 120, distance: 77.2
click at [208, 120] on div "Janela de atendimento Grade de atendimento Capacidade Transportadoras Veículos …" at bounding box center [196, 88] width 392 height 177
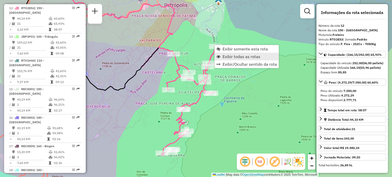
click at [226, 59] on link "Exibir todas as rotas" at bounding box center [247, 57] width 64 height 8
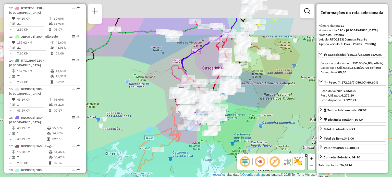
drag, startPoint x: 243, startPoint y: 68, endPoint x: 237, endPoint y: 115, distance: 47.8
click at [237, 115] on div "Janela de atendimento Grade de atendimento Capacidade Transportadoras Veículos …" at bounding box center [196, 88] width 392 height 177
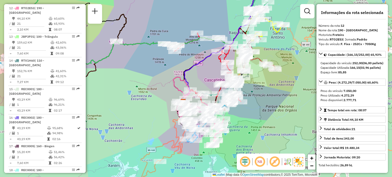
drag, startPoint x: 149, startPoint y: 76, endPoint x: 222, endPoint y: 64, distance: 74.0
click at [222, 64] on div "Janela de atendimento Grade de atendimento Capacidade Transportadoras Veículos …" at bounding box center [196, 88] width 392 height 177
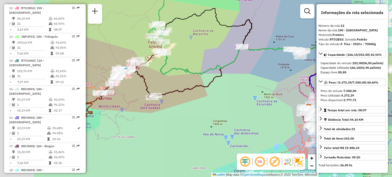
drag, startPoint x: 247, startPoint y: 111, endPoint x: 240, endPoint y: 102, distance: 11.2
click at [257, 112] on div "Janela de atendimento Grade de atendimento Capacidade Transportadoras Veículos …" at bounding box center [196, 88] width 392 height 177
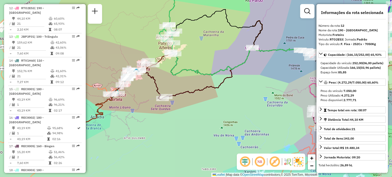
drag, startPoint x: 205, startPoint y: 73, endPoint x: 194, endPoint y: 119, distance: 47.4
click at [194, 76] on icon at bounding box center [205, 28] width 93 height 93
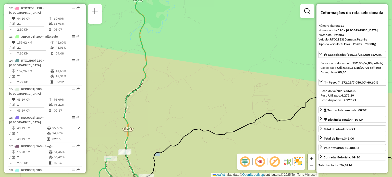
drag, startPoint x: 180, startPoint y: 46, endPoint x: 178, endPoint y: 97, distance: 51.4
click at [178, 96] on div "Janela de atendimento Grade de atendimento Capacidade Transportadoras Veículos …" at bounding box center [196, 88] width 392 height 177
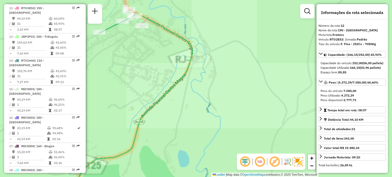
drag, startPoint x: 151, startPoint y: 48, endPoint x: 171, endPoint y: 85, distance: 41.5
click at [171, 85] on div "Janela de atendimento Grade de atendimento Capacidade Transportadoras Veículos …" at bounding box center [196, 88] width 392 height 177
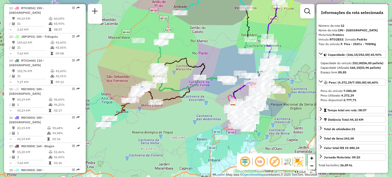
drag, startPoint x: 214, startPoint y: 68, endPoint x: 186, endPoint y: 47, distance: 35.3
click at [186, 47] on div "Janela de atendimento Grade de atendimento Capacidade Transportadoras Veículos …" at bounding box center [196, 88] width 392 height 177
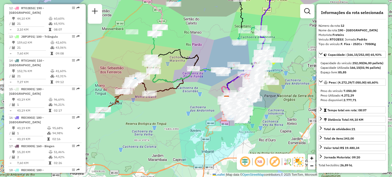
drag, startPoint x: 185, startPoint y: 73, endPoint x: 176, endPoint y: 55, distance: 20.2
click at [176, 55] on div "Janela de atendimento Grade de atendimento Capacidade Transportadoras Veículos …" at bounding box center [196, 88] width 392 height 177
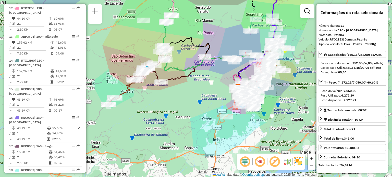
drag, startPoint x: 177, startPoint y: 88, endPoint x: 202, endPoint y: 82, distance: 25.3
click at [204, 83] on div "Janela de atendimento Grade de atendimento Capacidade Transportadoras Veículos …" at bounding box center [196, 88] width 392 height 177
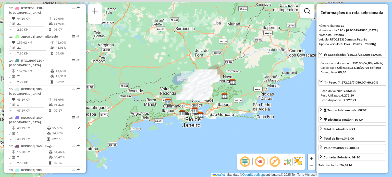
drag, startPoint x: 193, startPoint y: 102, endPoint x: 223, endPoint y: 105, distance: 29.9
click at [222, 107] on div "Janela de atendimento Grade de atendimento Capacidade Transportadoras Veículos …" at bounding box center [196, 88] width 392 height 177
